Goal: Transaction & Acquisition: Purchase product/service

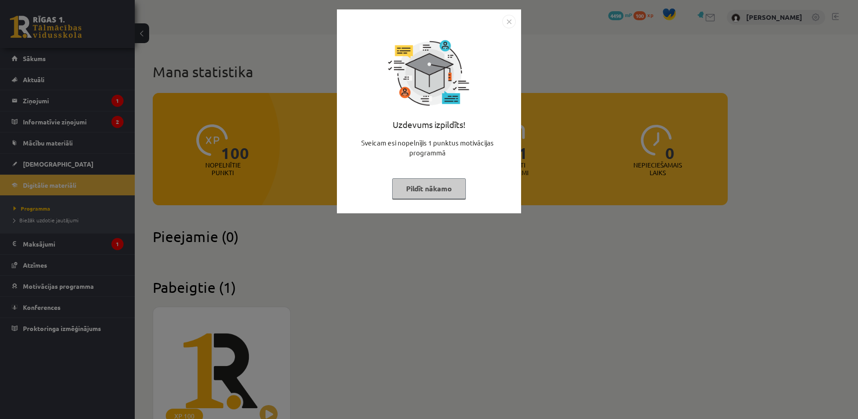
click at [446, 191] on button "Pildīt nākamo" at bounding box center [429, 188] width 74 height 21
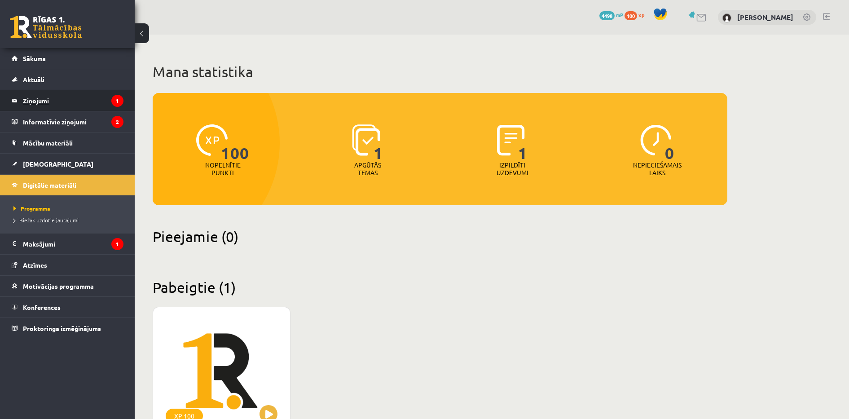
click at [79, 100] on legend "Ziņojumi 1" at bounding box center [73, 100] width 101 height 21
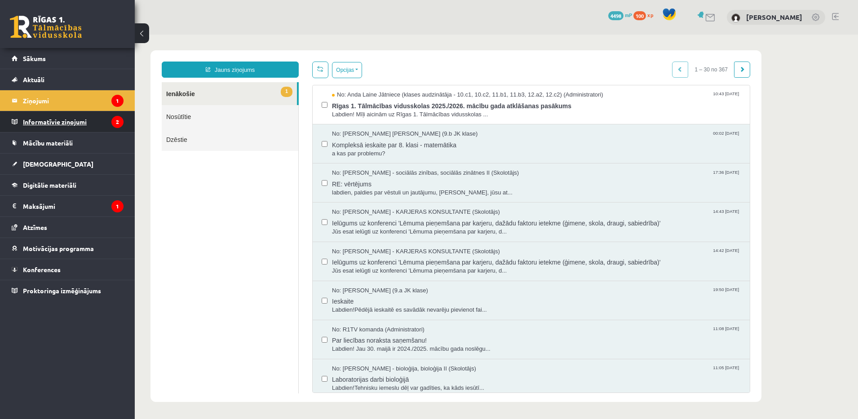
click at [79, 123] on legend "Informatīvie ziņojumi 2" at bounding box center [73, 121] width 101 height 21
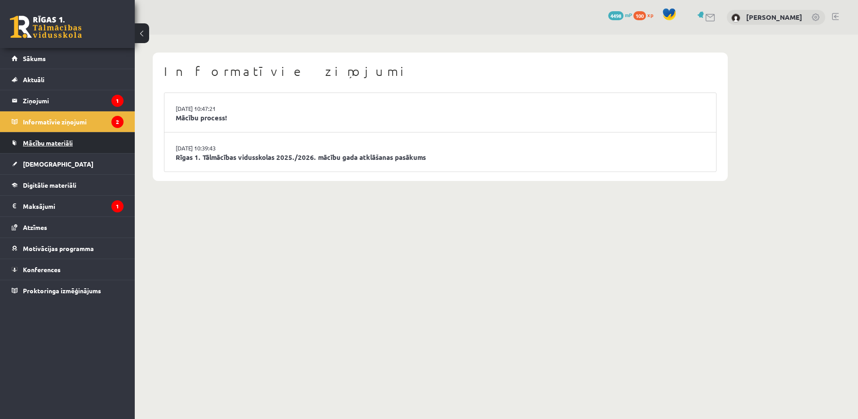
click at [68, 143] on span "Mācību materiāli" at bounding box center [48, 143] width 50 height 8
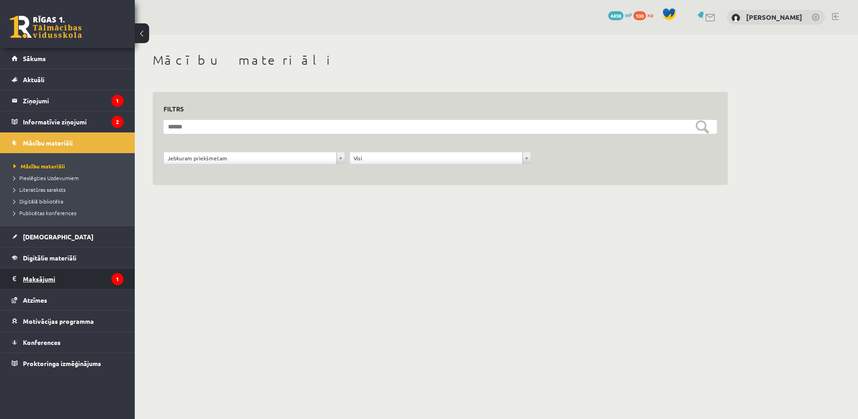
click at [62, 278] on legend "Maksājumi 1" at bounding box center [73, 278] width 101 height 21
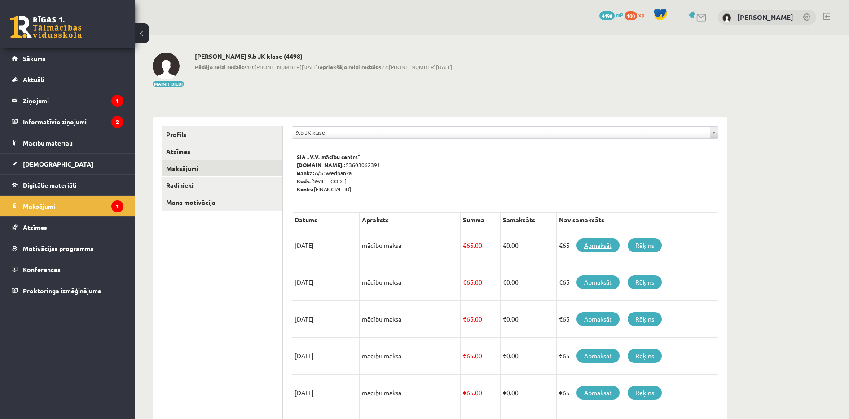
click at [592, 247] on link "Apmaksāt" at bounding box center [597, 245] width 43 height 14
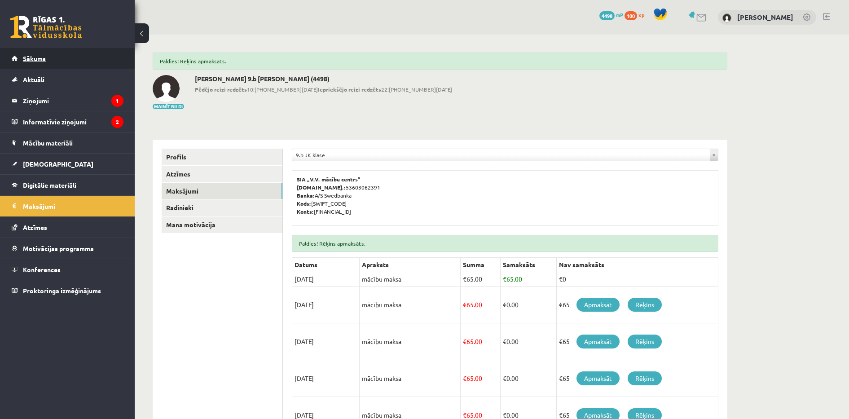
click at [42, 55] on span "Sākums" at bounding box center [34, 58] width 23 height 8
